Goal: Task Accomplishment & Management: Use online tool/utility

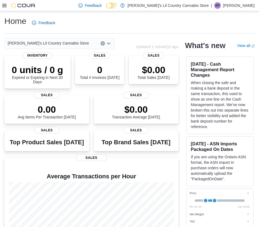
click at [6, 6] on icon at bounding box center [4, 5] width 4 height 4
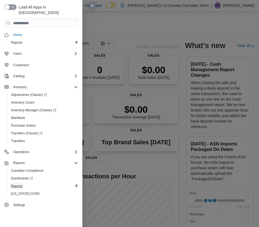
click at [21, 184] on span "Reports" at bounding box center [17, 186] width 12 height 4
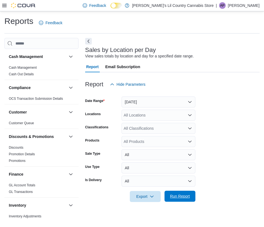
click at [182, 195] on span "Run Report" at bounding box center [180, 197] width 20 height 6
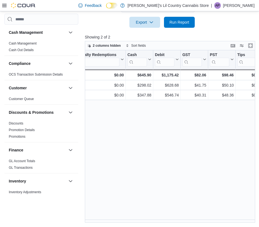
scroll to position [0, 774]
